Goal: Task Accomplishment & Management: Manage account settings

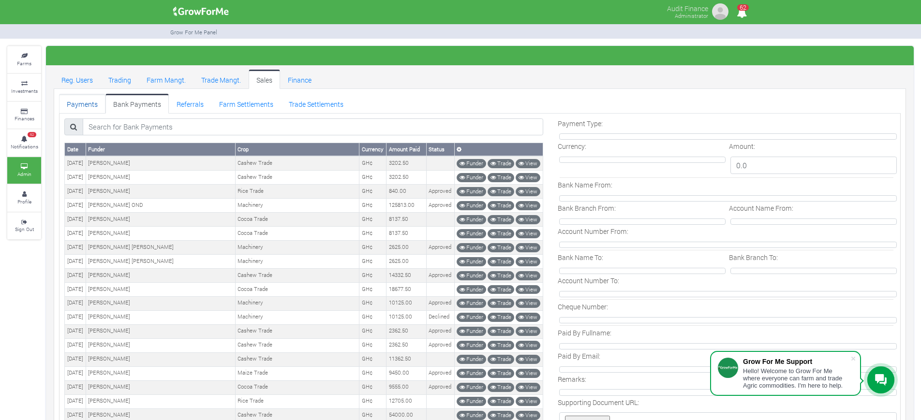
click at [81, 103] on link "Payments" at bounding box center [82, 103] width 46 height 19
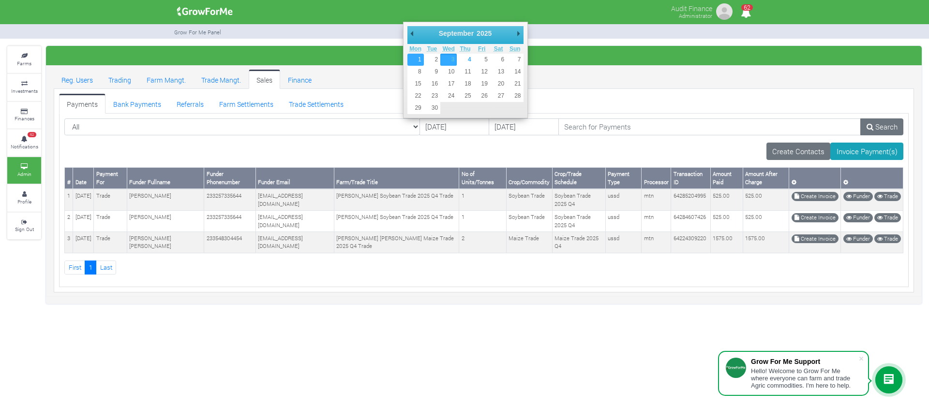
type input "01/09/2025"
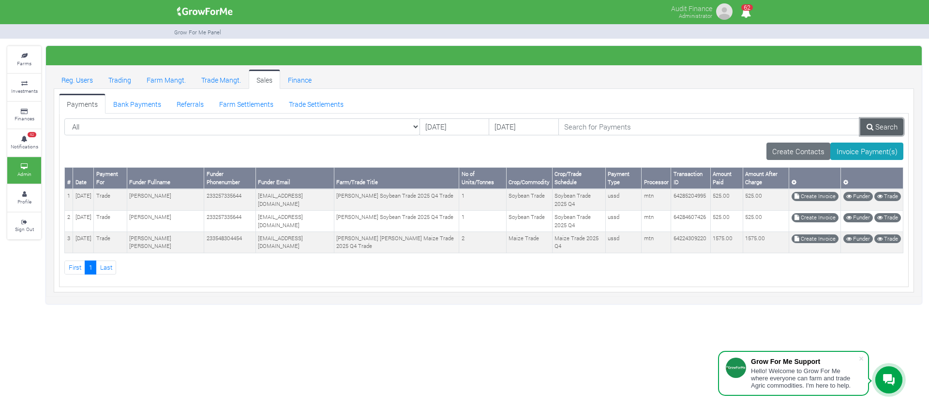
click at [869, 126] on icon at bounding box center [869, 126] width 7 height 7
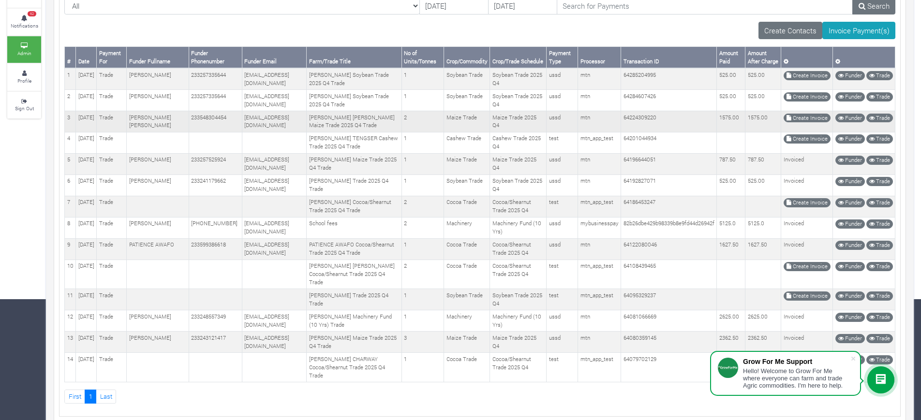
scroll to position [60, 0]
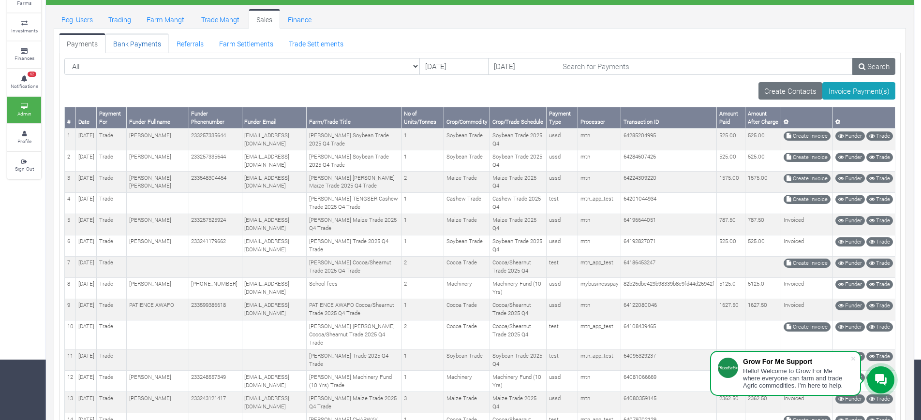
click at [133, 42] on link "Bank Payments" at bounding box center [136, 42] width 63 height 19
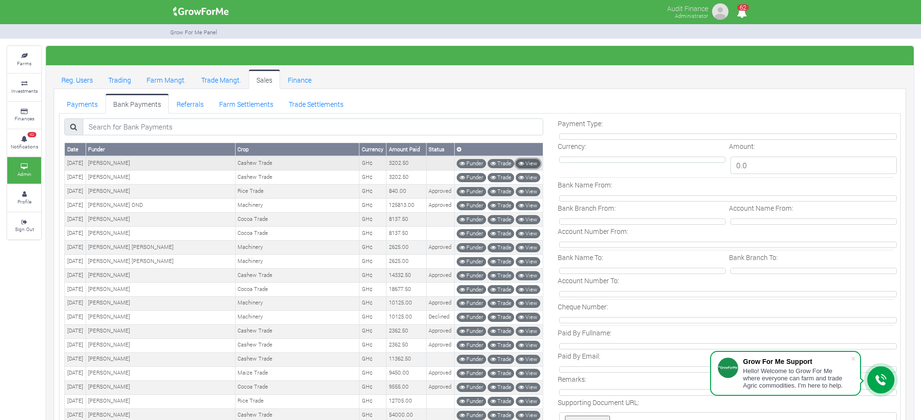
click at [529, 164] on link "View" at bounding box center [528, 163] width 25 height 9
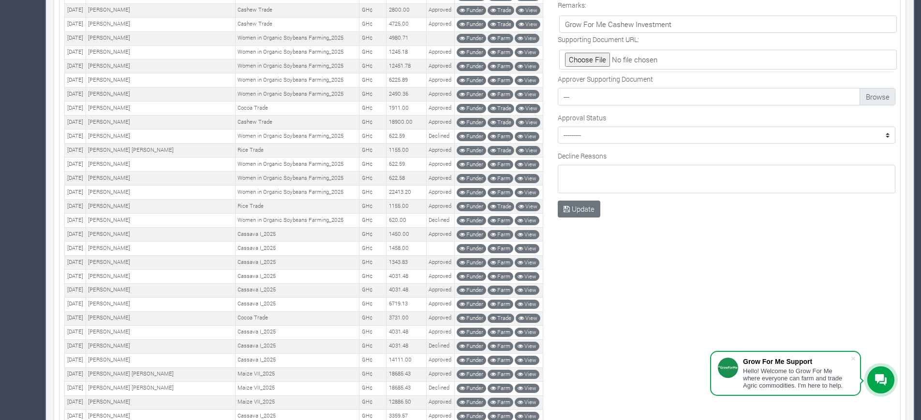
scroll to position [423, 0]
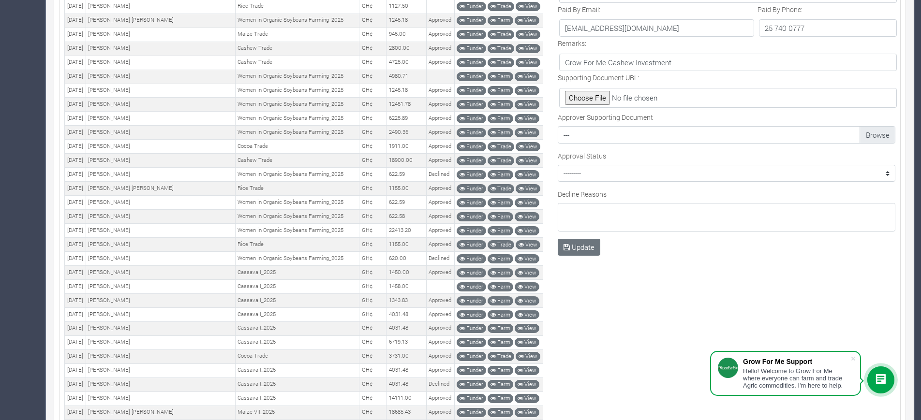
click at [586, 96] on input "file" at bounding box center [639, 98] width 148 height 14
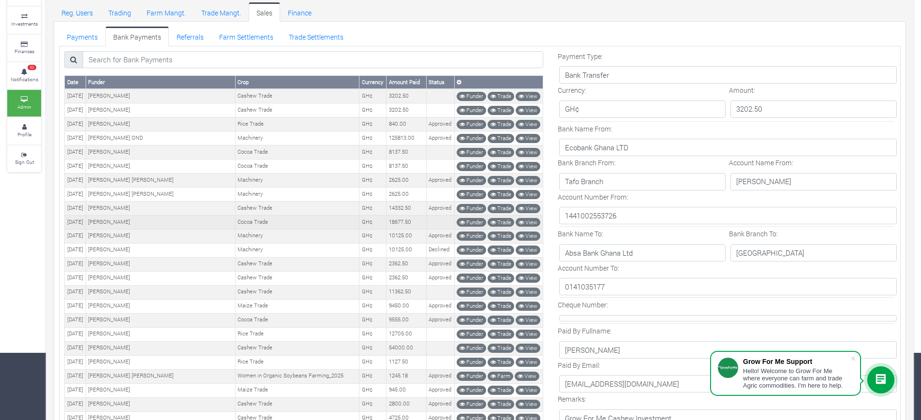
scroll to position [60, 0]
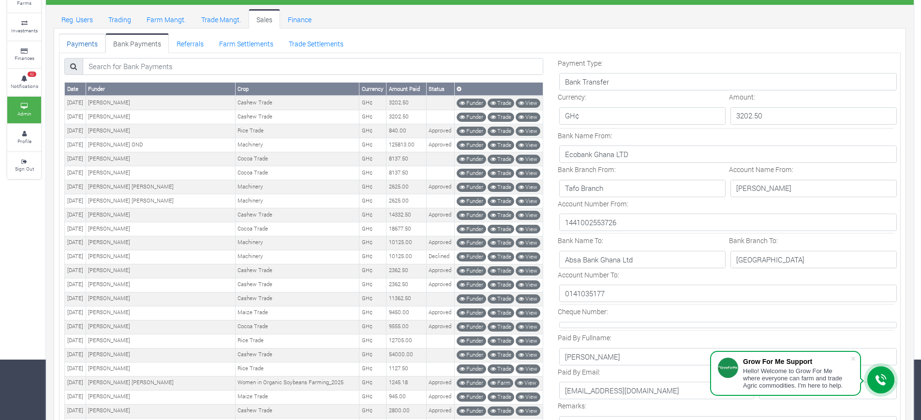
click at [91, 44] on link "Payments" at bounding box center [82, 42] width 46 height 19
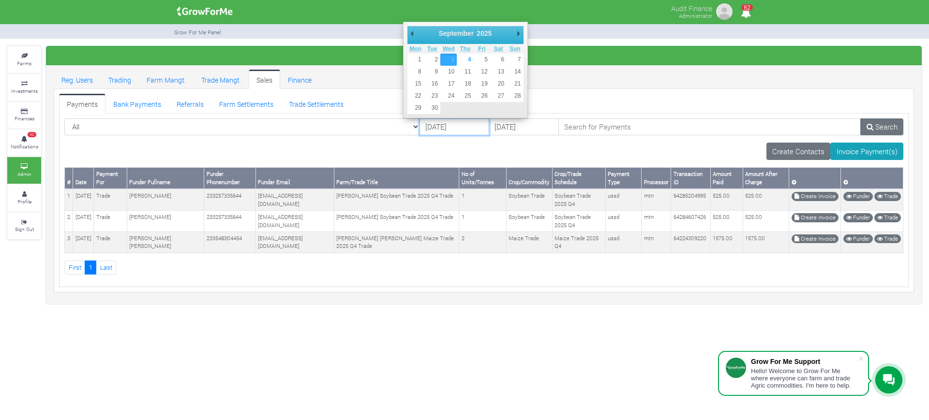
click at [419, 128] on input "[DATE]" at bounding box center [454, 126] width 70 height 17
type input "[DATE]"
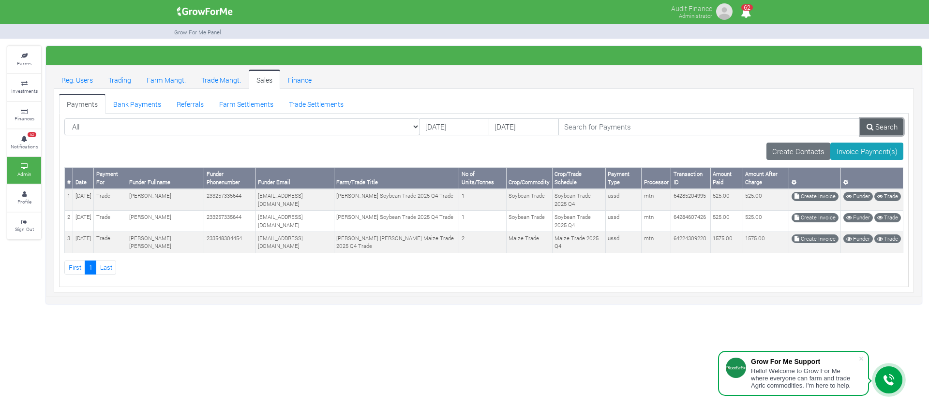
click at [877, 131] on link "Search" at bounding box center [881, 126] width 43 height 17
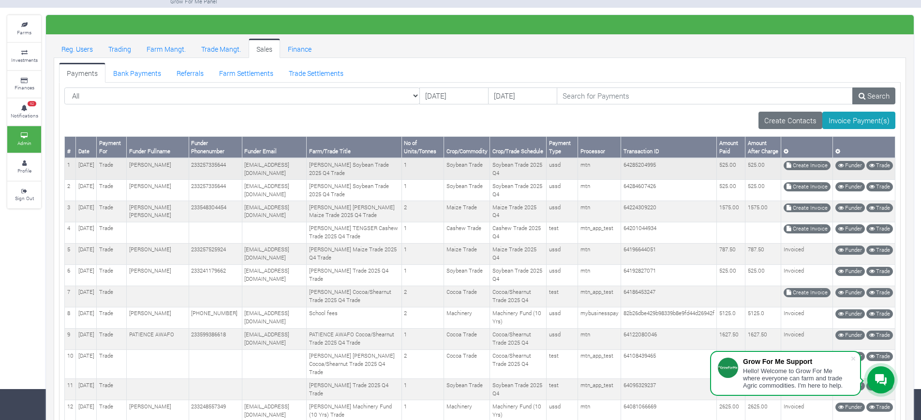
scroll to position [60, 0]
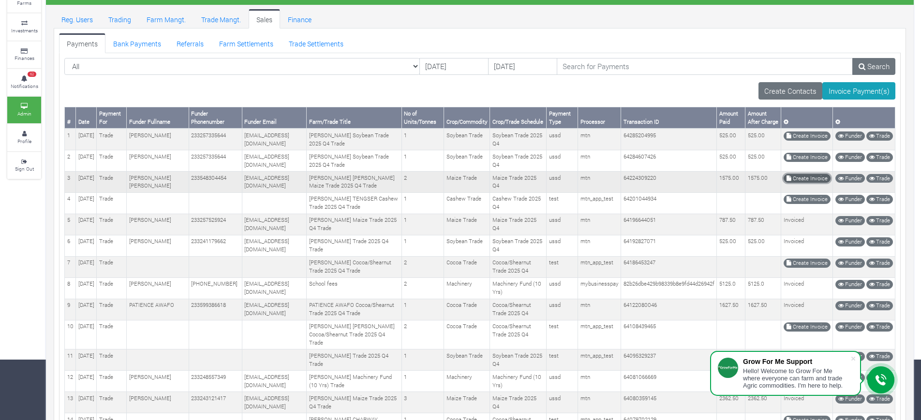
click at [799, 183] on link "Create Invoice" at bounding box center [806, 178] width 47 height 9
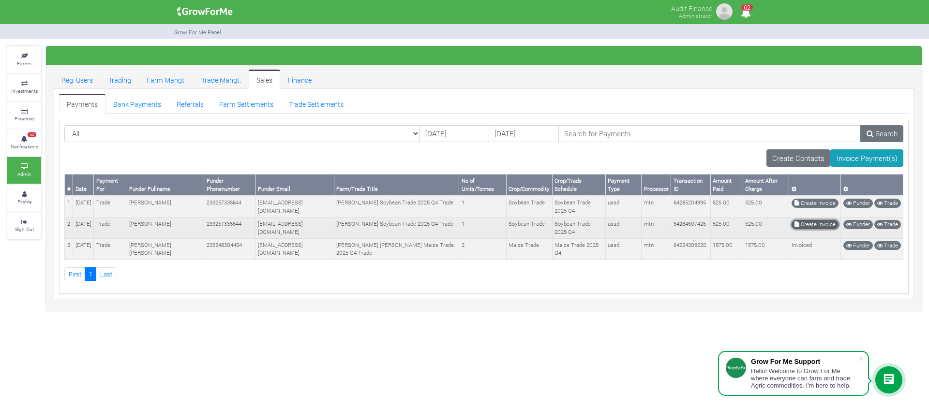
click at [813, 226] on link "Create Invoice" at bounding box center [814, 224] width 47 height 9
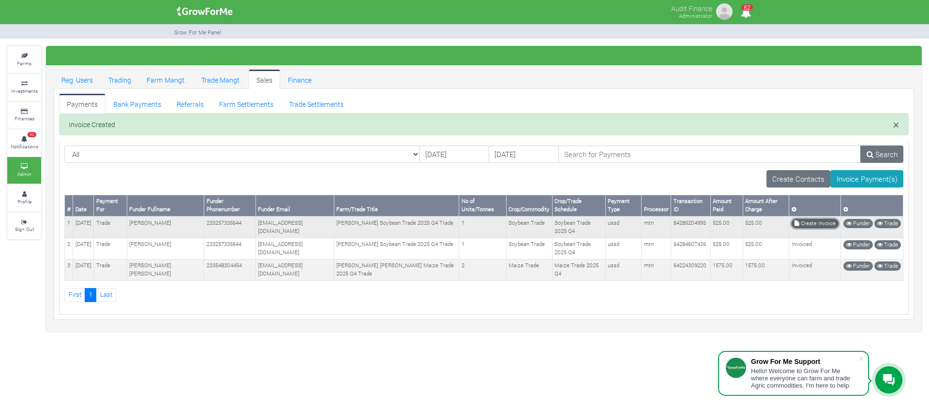
click at [808, 225] on link "Create Invoice" at bounding box center [814, 223] width 47 height 9
